Goal: Task Accomplishment & Management: Manage account settings

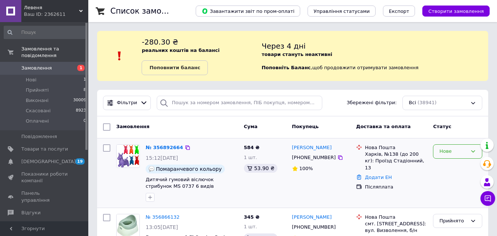
click at [453, 151] on div "Нове" at bounding box center [454, 152] width 28 height 8
click at [441, 164] on li "Прийнято" at bounding box center [458, 167] width 49 height 14
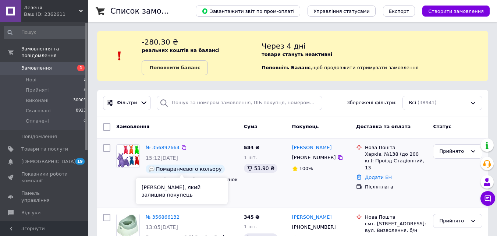
click at [165, 198] on div "Коментар, який залишив покупець" at bounding box center [182, 191] width 92 height 27
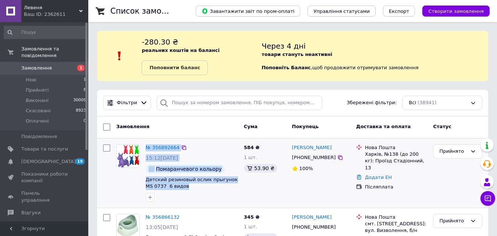
drag, startPoint x: 180, startPoint y: 187, endPoint x: 142, endPoint y: 180, distance: 37.9
click at [142, 180] on div "№ 356892664 15:12, 12.08.2025 Помаранчевого кольору Детский резиновый ослик пры…" at bounding box center [177, 172] width 128 height 63
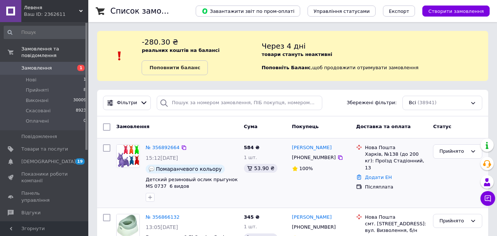
drag, startPoint x: 195, startPoint y: 192, endPoint x: 191, endPoint y: 189, distance: 4.7
click at [195, 192] on div at bounding box center [191, 197] width 95 height 12
drag, startPoint x: 153, startPoint y: 187, endPoint x: 144, endPoint y: 181, distance: 11.0
click at [144, 181] on div "№ 356892664 15:12, 12.08.2025 Помаранчевого кольору Детский резиновый ослик пры…" at bounding box center [192, 172] width 98 height 63
copy span "Детский резиновый ослик прыгунок MS 0737 6 видов"
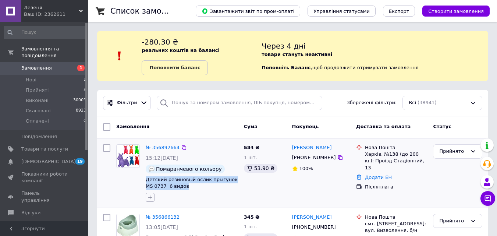
click at [151, 195] on icon "button" at bounding box center [150, 197] width 6 height 6
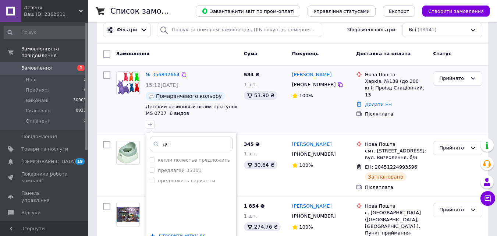
scroll to position [74, 0]
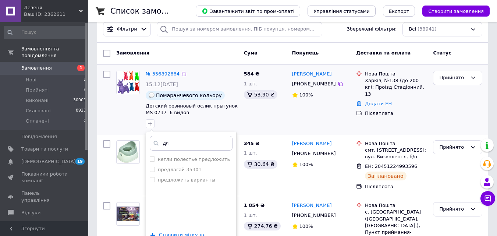
type input "д"
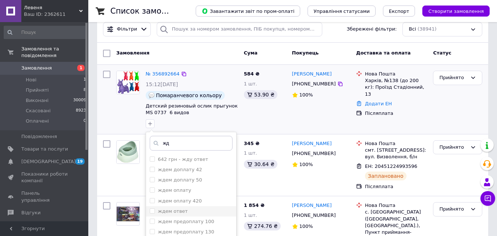
type input "жд"
click at [169, 210] on label "ждем ответ" at bounding box center [173, 211] width 30 height 6
checkbox input "true"
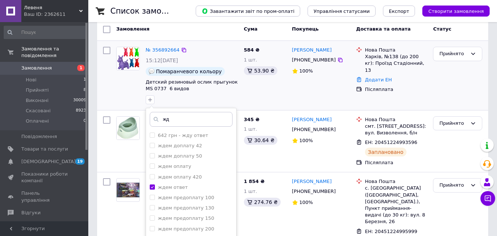
scroll to position [147, 0]
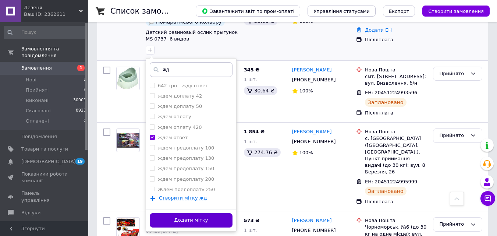
click at [195, 222] on button "Додати мітку" at bounding box center [191, 220] width 83 height 14
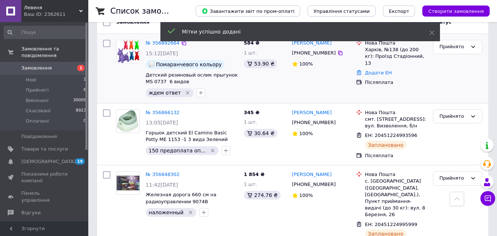
scroll to position [0, 0]
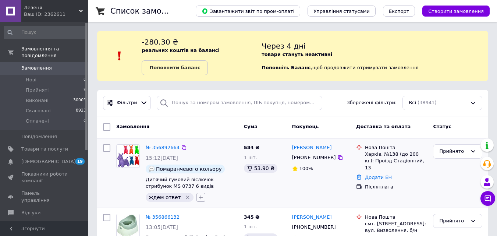
click at [198, 195] on icon "button" at bounding box center [201, 197] width 6 height 6
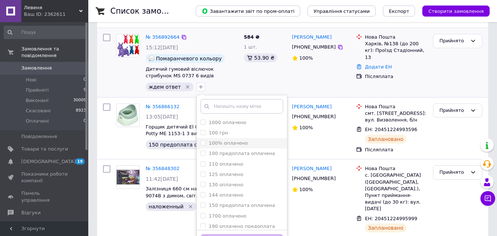
click at [222, 146] on label "100% оплачено" at bounding box center [228, 143] width 39 height 6
checkbox input "true"
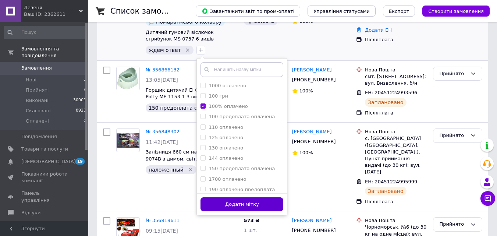
click at [262, 202] on button "Додати мітку" at bounding box center [242, 204] width 83 height 14
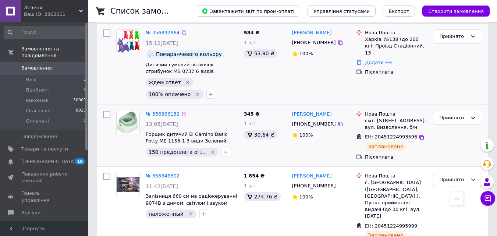
scroll to position [37, 0]
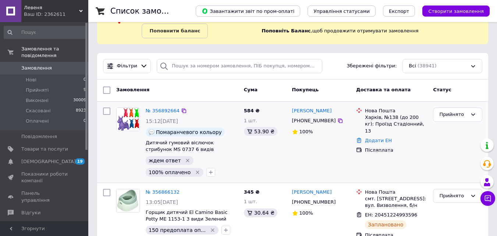
click at [186, 160] on icon "Видалити мітку" at bounding box center [187, 160] width 3 height 3
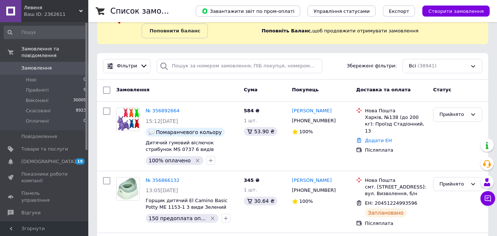
scroll to position [96, 0]
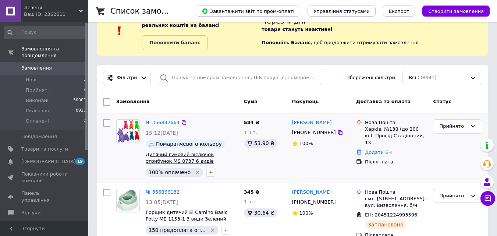
scroll to position [22, 0]
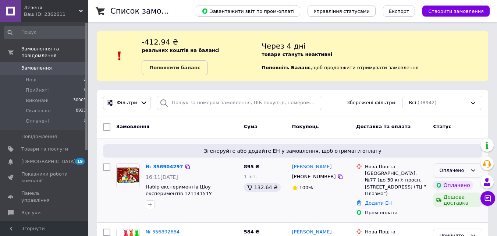
click at [454, 171] on div "Оплачено" at bounding box center [454, 171] width 28 height 8
click at [451, 184] on li "Прийнято" at bounding box center [458, 186] width 49 height 14
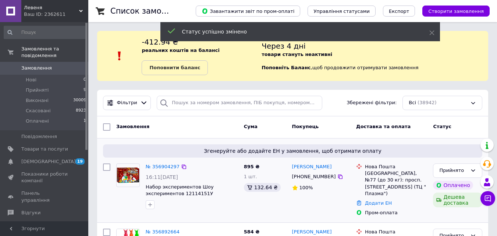
scroll to position [74, 0]
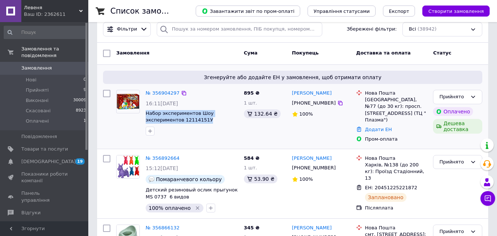
drag, startPoint x: 207, startPoint y: 119, endPoint x: 145, endPoint y: 113, distance: 62.6
click at [145, 113] on div "№ 356904297 16:11, 12.08.2025 Набор экспериментов Шоу экспериментов 12114151У" at bounding box center [192, 113] width 98 height 52
copy span "Набор экспериментов Шоу экспериментов 12114151У"
click at [150, 130] on icon "button" at bounding box center [150, 131] width 6 height 6
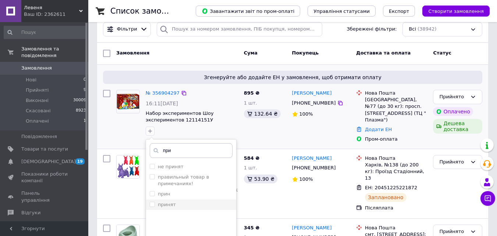
type input "при"
click at [165, 203] on label "принят" at bounding box center [167, 205] width 18 height 6
checkbox input "true"
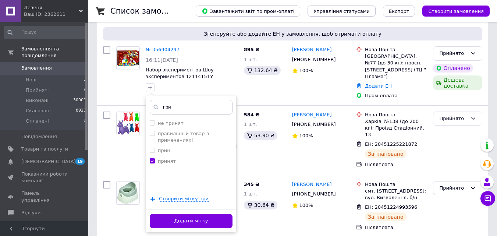
scroll to position [184, 0]
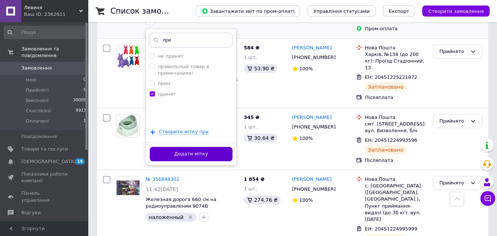
click at [213, 152] on button "Додати мітку" at bounding box center [191, 154] width 83 height 14
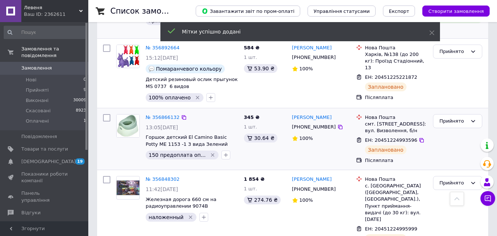
scroll to position [74, 0]
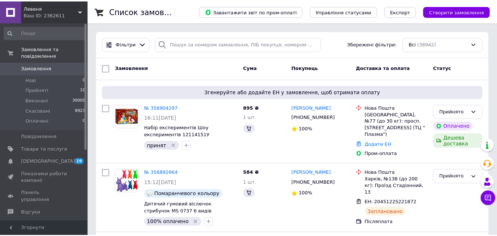
scroll to position [133, 0]
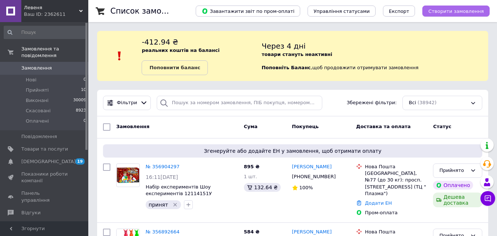
click at [458, 14] on span "Створити замовлення" at bounding box center [457, 11] width 56 height 6
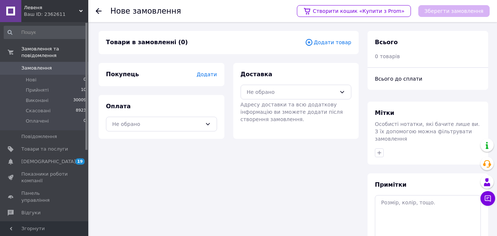
click at [339, 45] on span "Додати товар" at bounding box center [328, 42] width 46 height 8
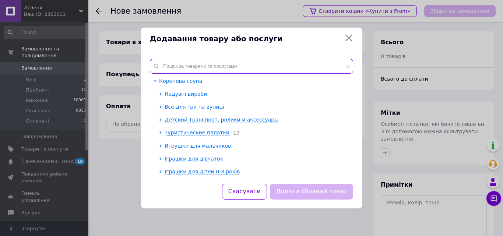
paste input "019-2A 60 см 400 мл"
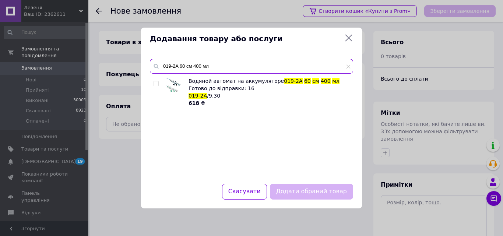
type input "019-2A 60 см 400 мл"
click at [195, 93] on span "019-2A" at bounding box center [197, 96] width 18 height 6
click at [155, 86] on div at bounding box center [157, 91] width 7 height 29
click at [155, 83] on input "checkbox" at bounding box center [156, 83] width 5 height 5
checkbox input "true"
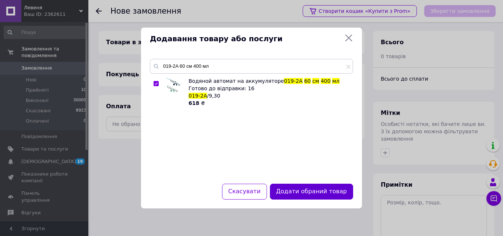
click at [340, 193] on button "Додати обраний товар" at bounding box center [311, 192] width 83 height 16
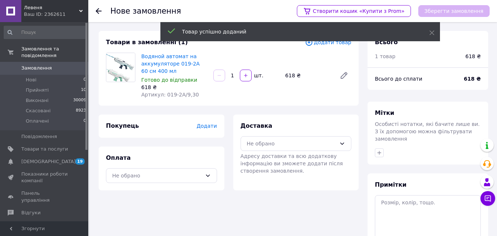
click at [208, 123] on span "Додати" at bounding box center [207, 126] width 20 height 6
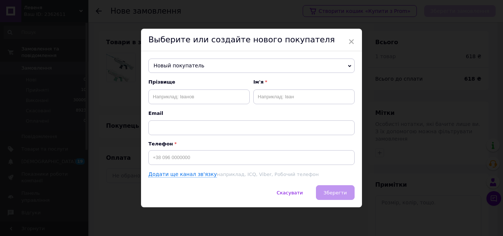
click at [215, 66] on span "Новый покупатель" at bounding box center [251, 66] width 206 height 15
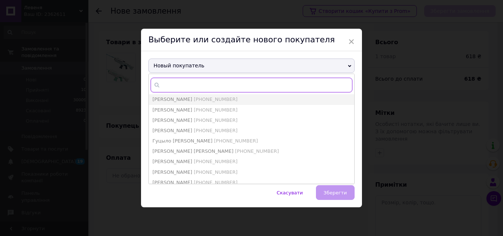
click at [211, 82] on input "text" at bounding box center [252, 85] width 202 height 15
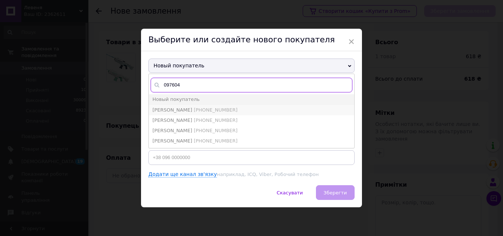
type input "097604"
click at [195, 110] on span "+380976041003" at bounding box center [216, 110] width 44 height 6
type input "Сидорчук Сергій"
type input "[PHONE_NUMBER]"
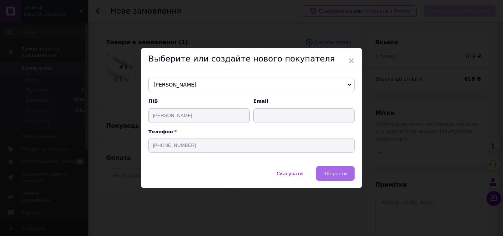
click at [328, 171] on span "Зберегти" at bounding box center [335, 174] width 23 height 6
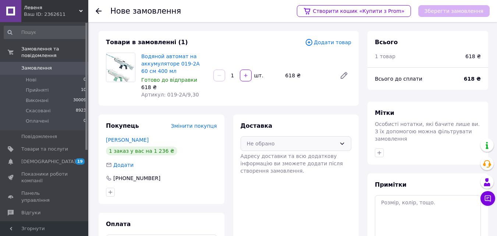
click at [295, 149] on div "Не обрано" at bounding box center [296, 143] width 111 height 15
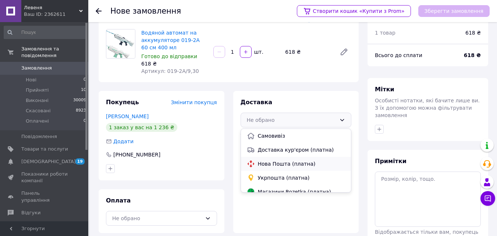
scroll to position [37, 0]
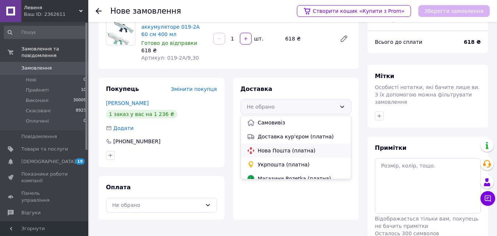
click at [285, 152] on span "Нова Пошта (платна)" at bounding box center [302, 150] width 88 height 7
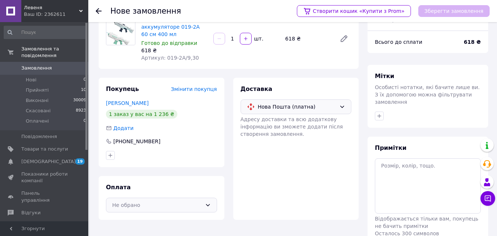
click at [165, 211] on div "Оплата Не обрано" at bounding box center [162, 198] width 126 height 44
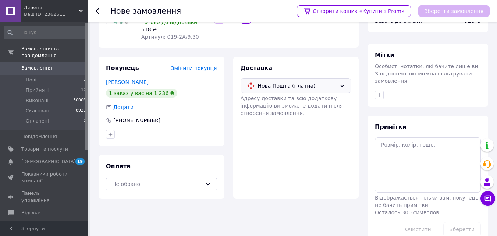
scroll to position [67, 0]
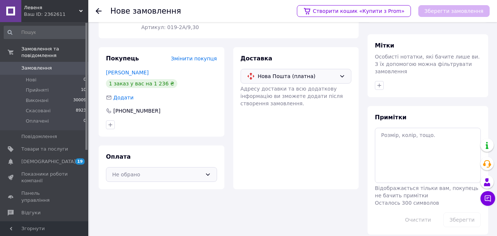
click at [167, 177] on div "Не обрано" at bounding box center [157, 174] width 90 height 8
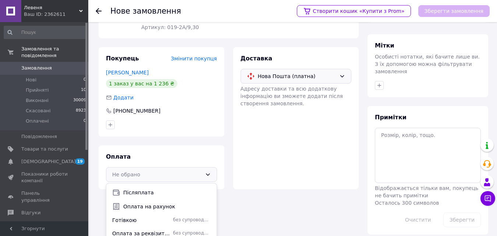
scroll to position [18, 0]
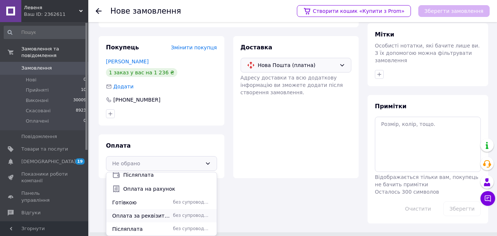
click at [145, 216] on span "Оплата за реквізитами" at bounding box center [141, 215] width 58 height 7
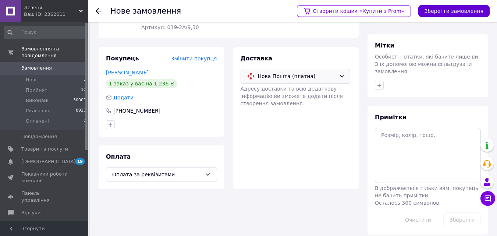
click at [461, 8] on button "Зберегти замовлення" at bounding box center [454, 11] width 71 height 12
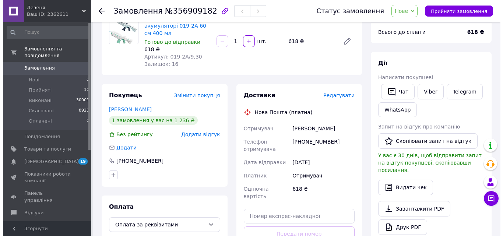
scroll to position [74, 0]
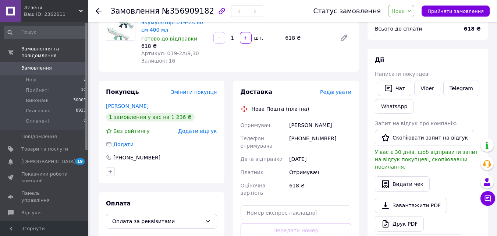
click at [342, 91] on span "Редагувати" at bounding box center [335, 92] width 31 height 6
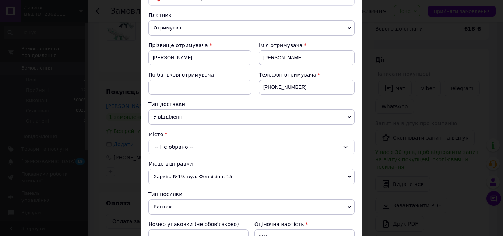
click at [180, 148] on div "-- Не обрано --" at bounding box center [251, 147] width 206 height 15
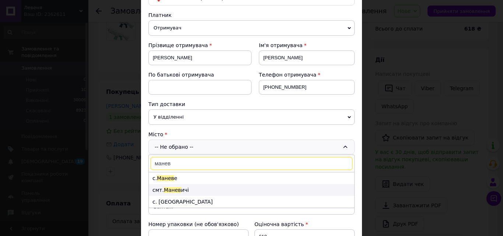
type input "манев"
click at [173, 188] on span "Манев" at bounding box center [172, 190] width 17 height 6
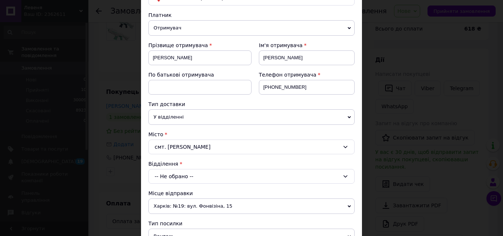
click at [206, 176] on div "-- Не обрано --" at bounding box center [251, 176] width 206 height 15
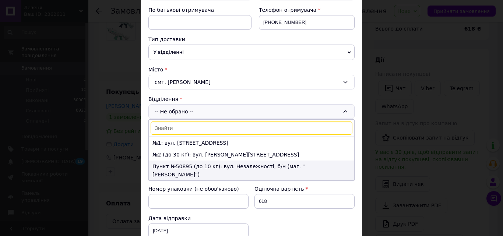
scroll to position [147, 0]
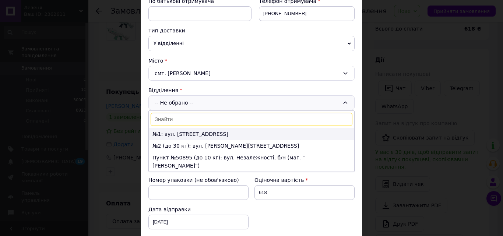
click at [179, 132] on li "№1: вул. Луцька, 19" at bounding box center [251, 134] width 205 height 12
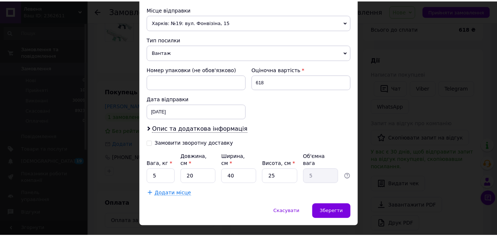
scroll to position [266, 0]
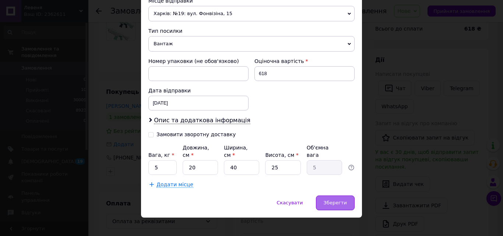
click at [338, 200] on span "Зберегти" at bounding box center [335, 203] width 23 height 6
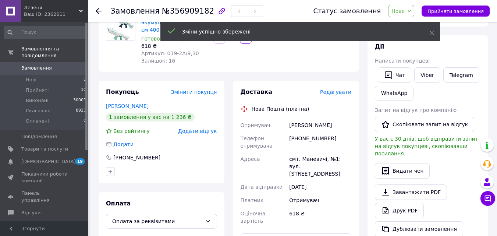
click at [407, 6] on span "Нове" at bounding box center [401, 11] width 26 height 13
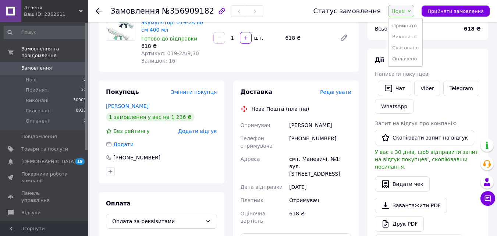
click at [416, 20] on ul "Прийнято Виконано Скасовано Оплачено" at bounding box center [405, 42] width 35 height 49
click at [405, 13] on span "Нове" at bounding box center [398, 11] width 13 height 6
click at [413, 25] on li "Прийнято" at bounding box center [406, 25] width 34 height 11
click at [34, 62] on link "Замовлення 0" at bounding box center [45, 68] width 91 height 13
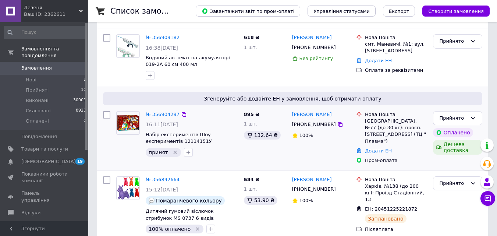
scroll to position [110, 0]
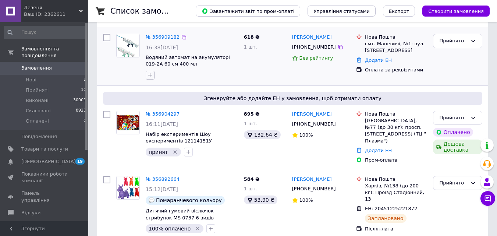
click at [152, 75] on icon "button" at bounding box center [150, 75] width 6 height 6
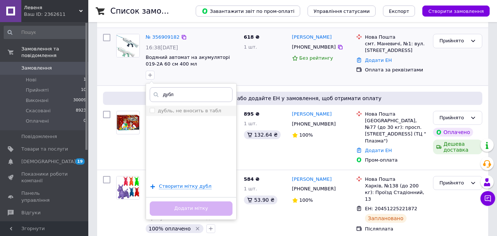
type input "дубл"
click at [180, 113] on label "дубль, не вносить в табл" at bounding box center [189, 111] width 63 height 6
checkbox input "true"
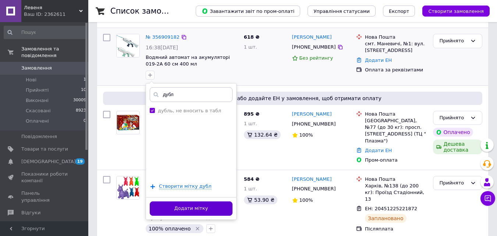
click at [206, 208] on button "Додати мітку" at bounding box center [191, 208] width 83 height 14
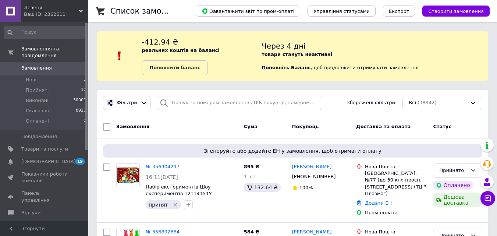
click at [190, 43] on div "-412.94 ₴ реальних коштів на балансі Поповнити баланс" at bounding box center [202, 56] width 120 height 38
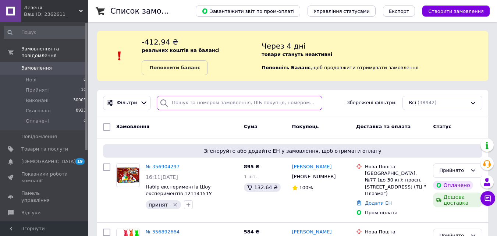
click at [228, 104] on input "search" at bounding box center [239, 103] width 165 height 14
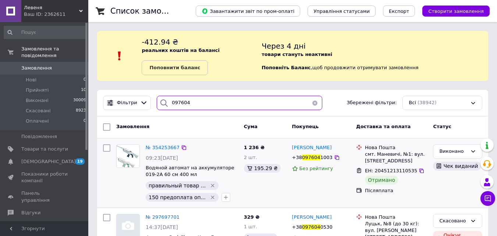
type input "097604"
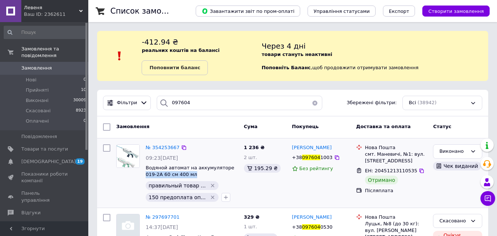
drag, startPoint x: 223, startPoint y: 162, endPoint x: 232, endPoint y: 172, distance: 12.3
click at [232, 172] on div "№ 354253667 09:23, 25.07.2025 Водяной автомат на аккумуляторе 019-2A 60 см 400 …" at bounding box center [192, 172] width 98 height 63
copy span "019-2A 60 см 400 мл"
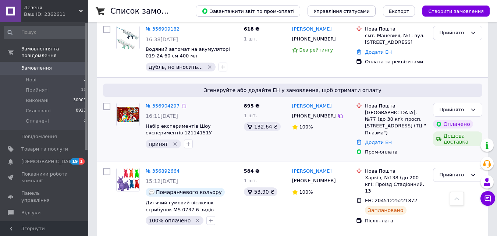
scroll to position [59, 0]
